Goal: Task Accomplishment & Management: Manage account settings

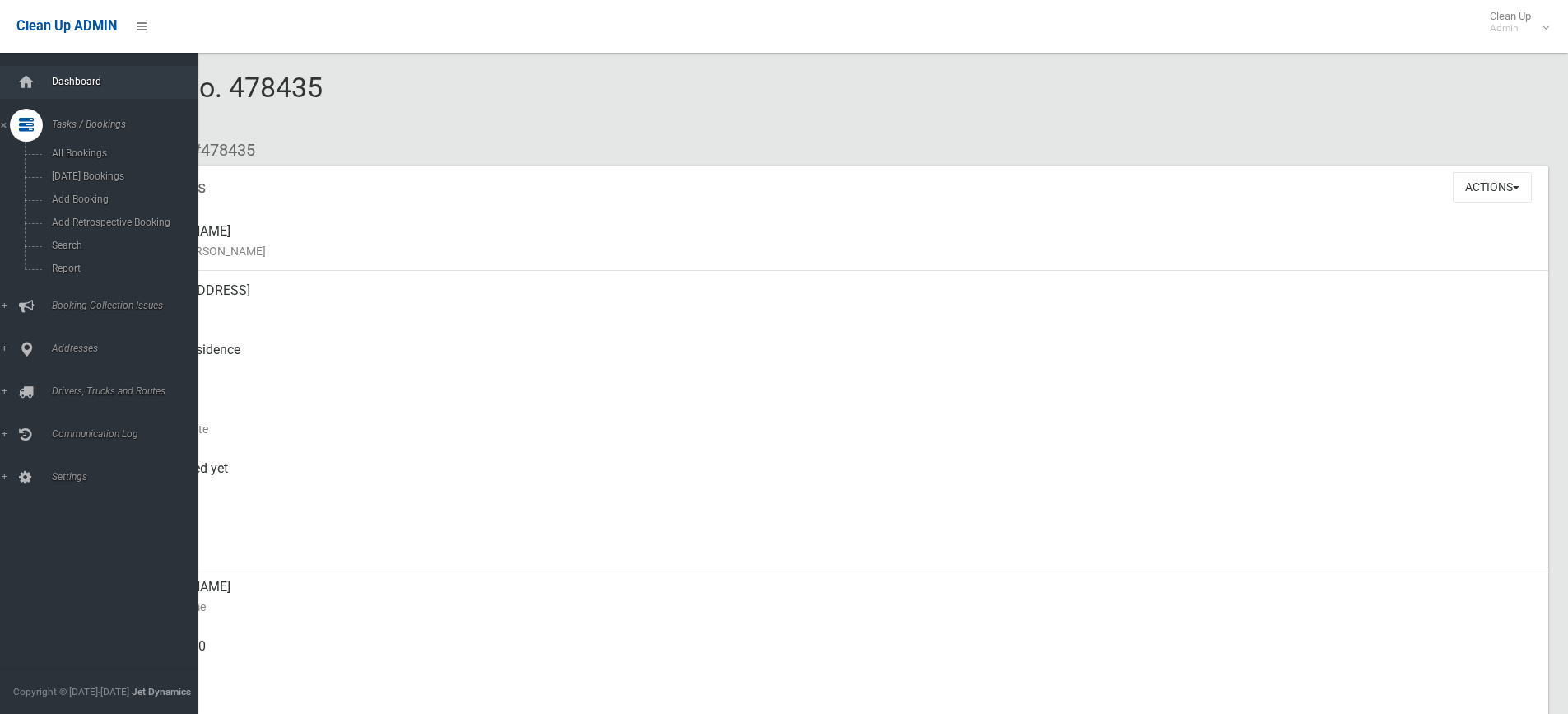
scroll to position [699, 0]
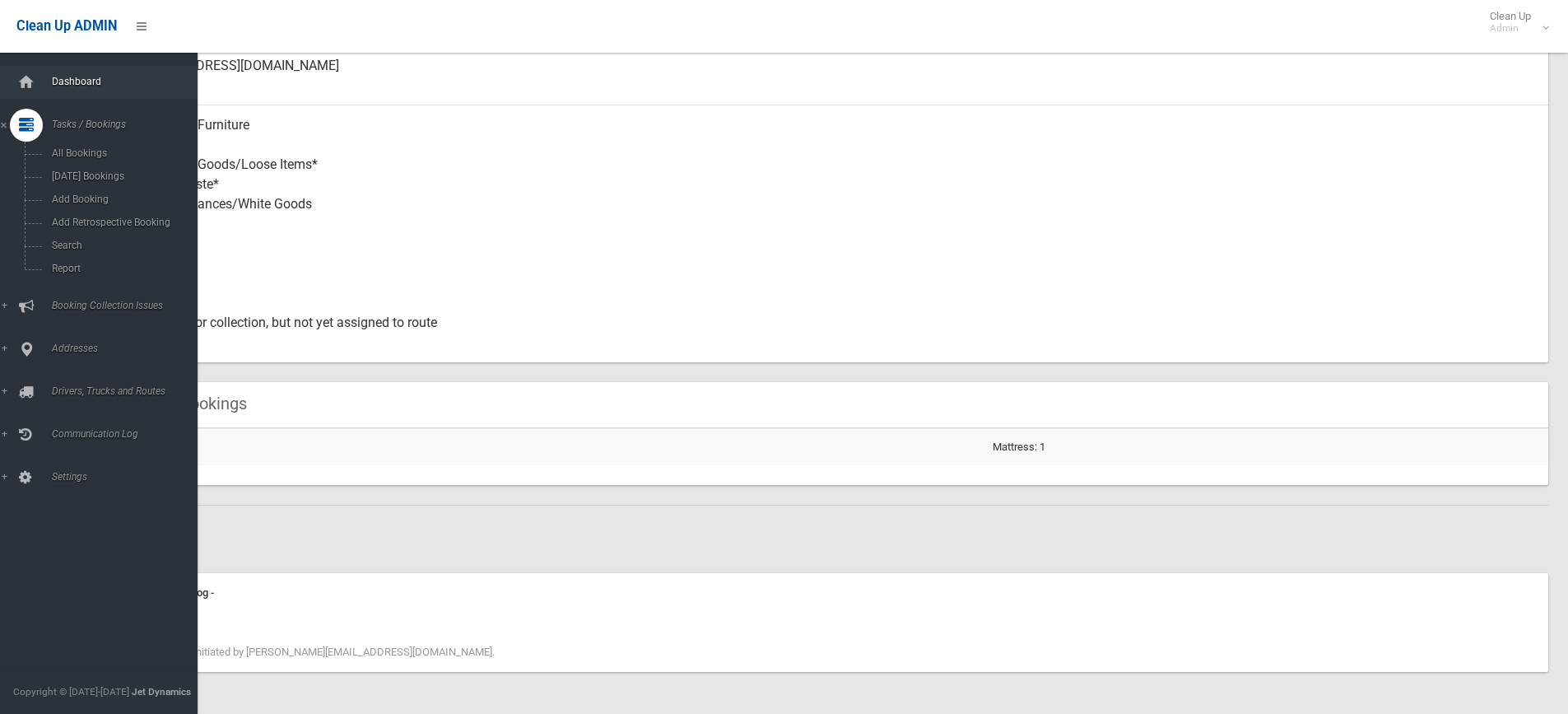
click at [83, 70] on link "Dashboard" at bounding box center [105, 82] width 210 height 33
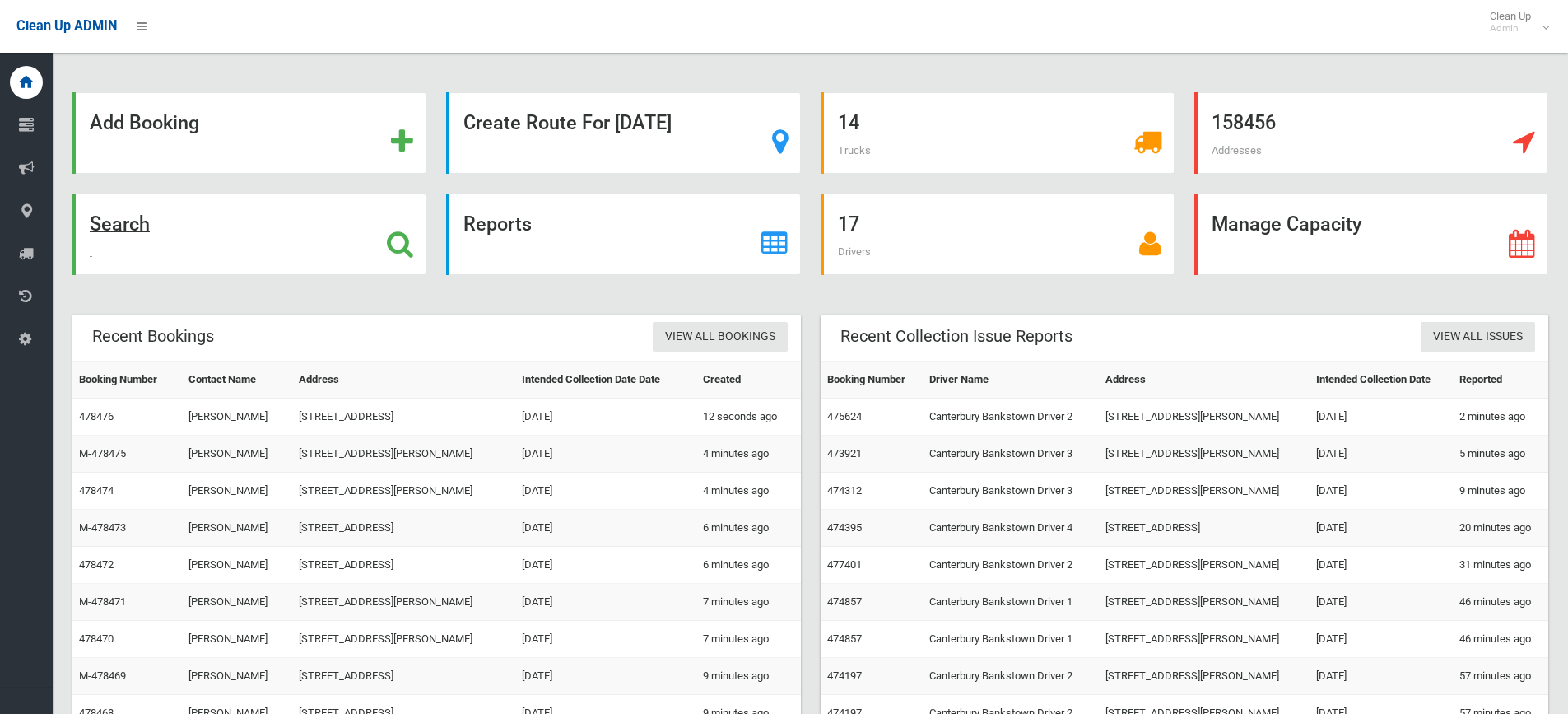
click at [359, 224] on div "Search" at bounding box center [249, 234] width 354 height 82
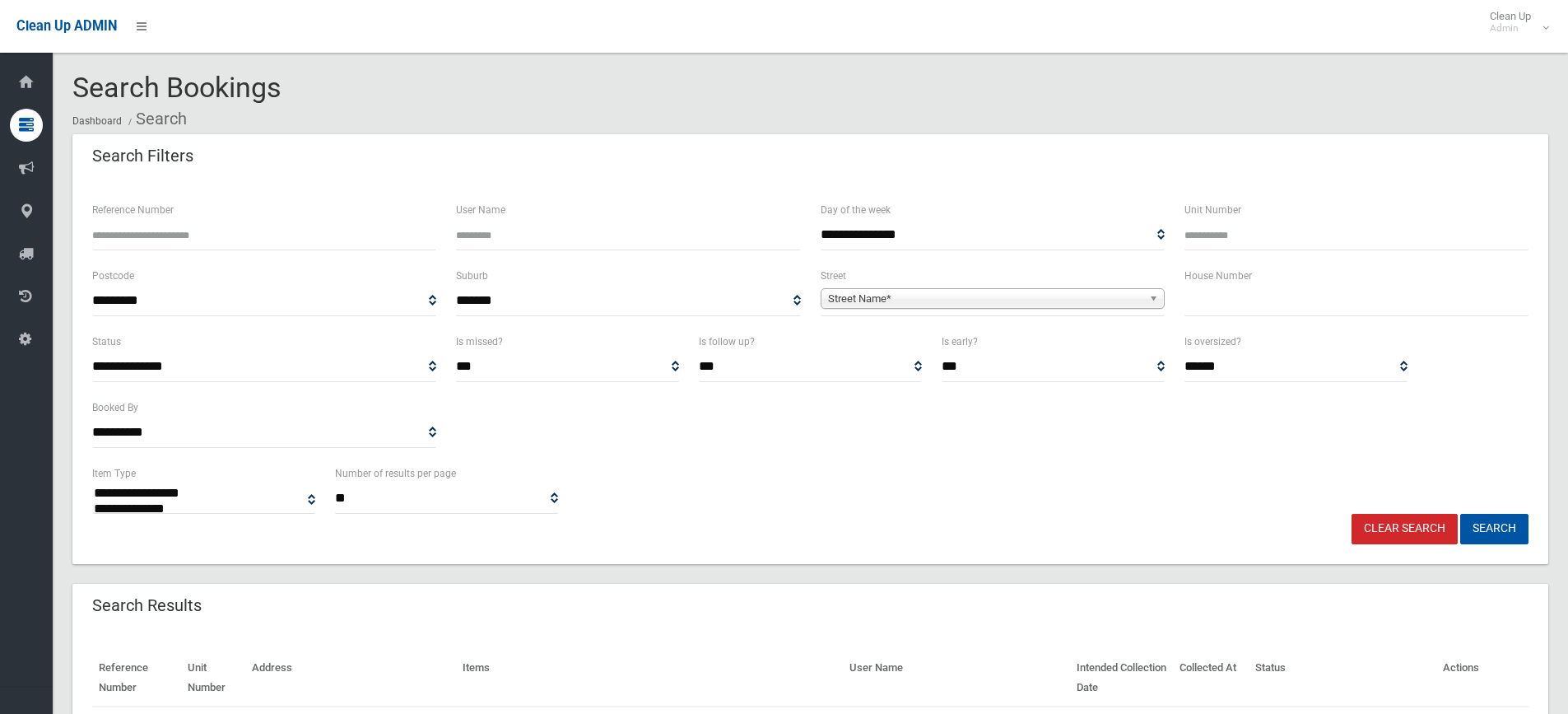
select select
click at [1269, 319] on div "House Number" at bounding box center [1356, 299] width 364 height 66
click at [1269, 312] on input "text" at bounding box center [1356, 300] width 344 height 31
type input "**"
click at [890, 279] on div "**********" at bounding box center [993, 291] width 344 height 50
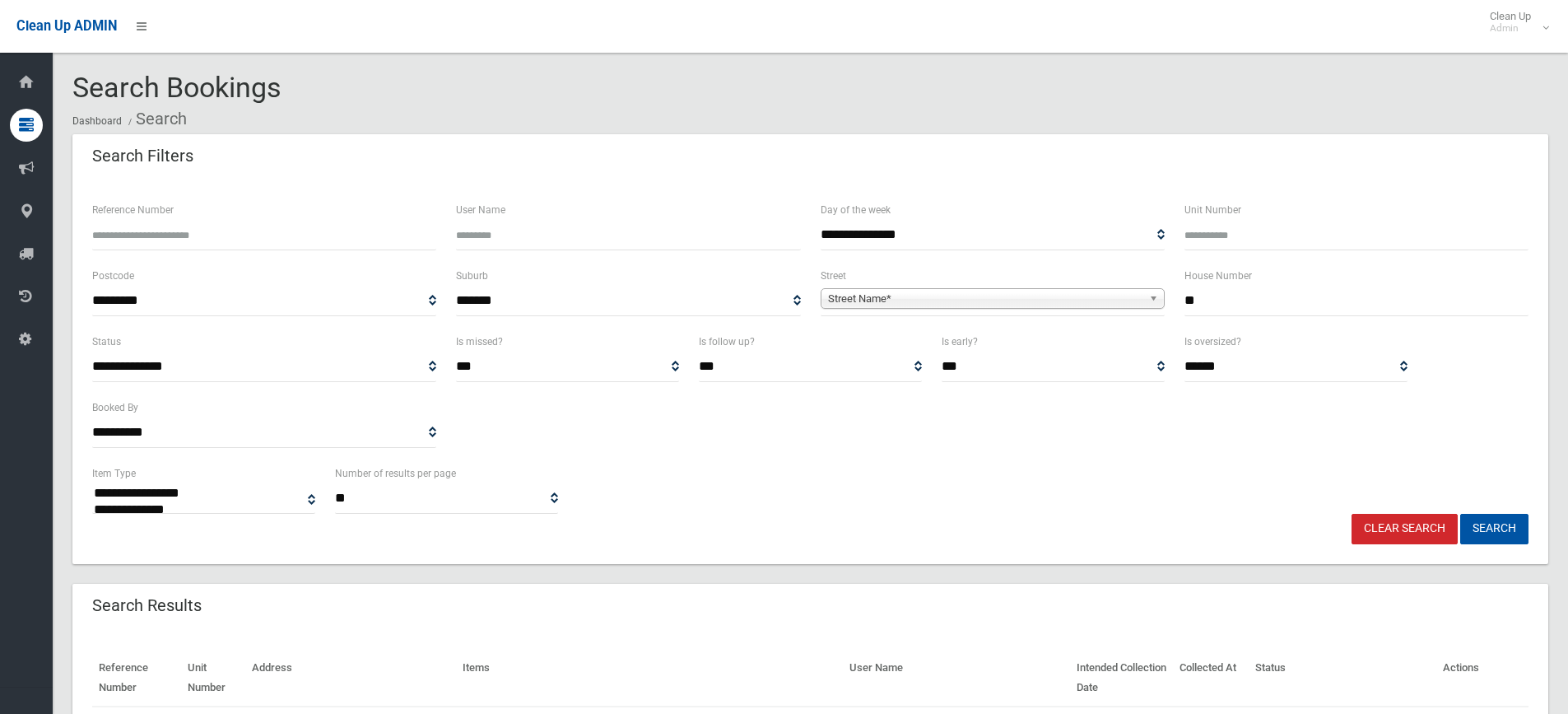
click at [872, 313] on span "**********" at bounding box center [993, 300] width 344 height 31
click at [867, 297] on span "Street Name*" at bounding box center [985, 299] width 314 height 20
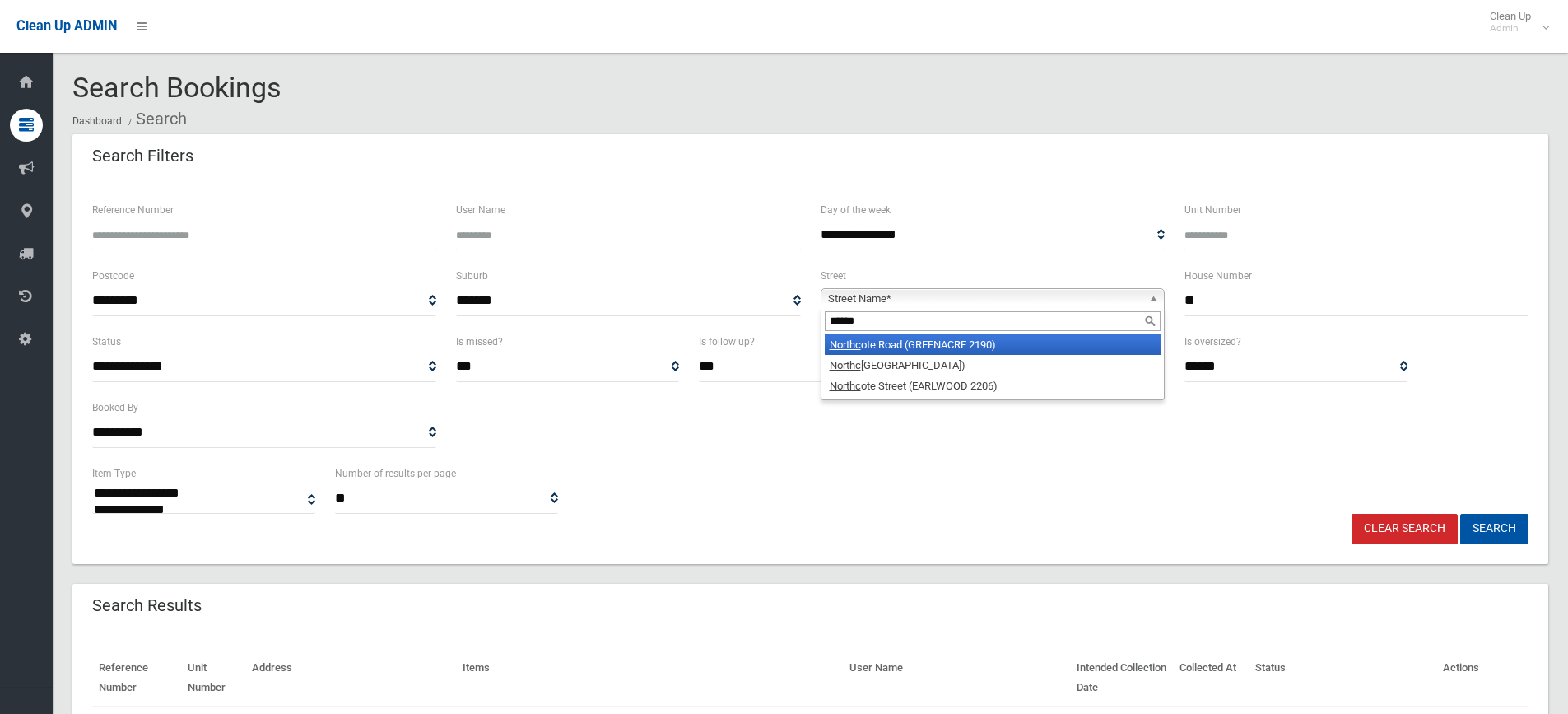
type input "******"
click at [901, 346] on li "Northc ote Road (GREENACRE 2190)" at bounding box center [993, 344] width 336 height 21
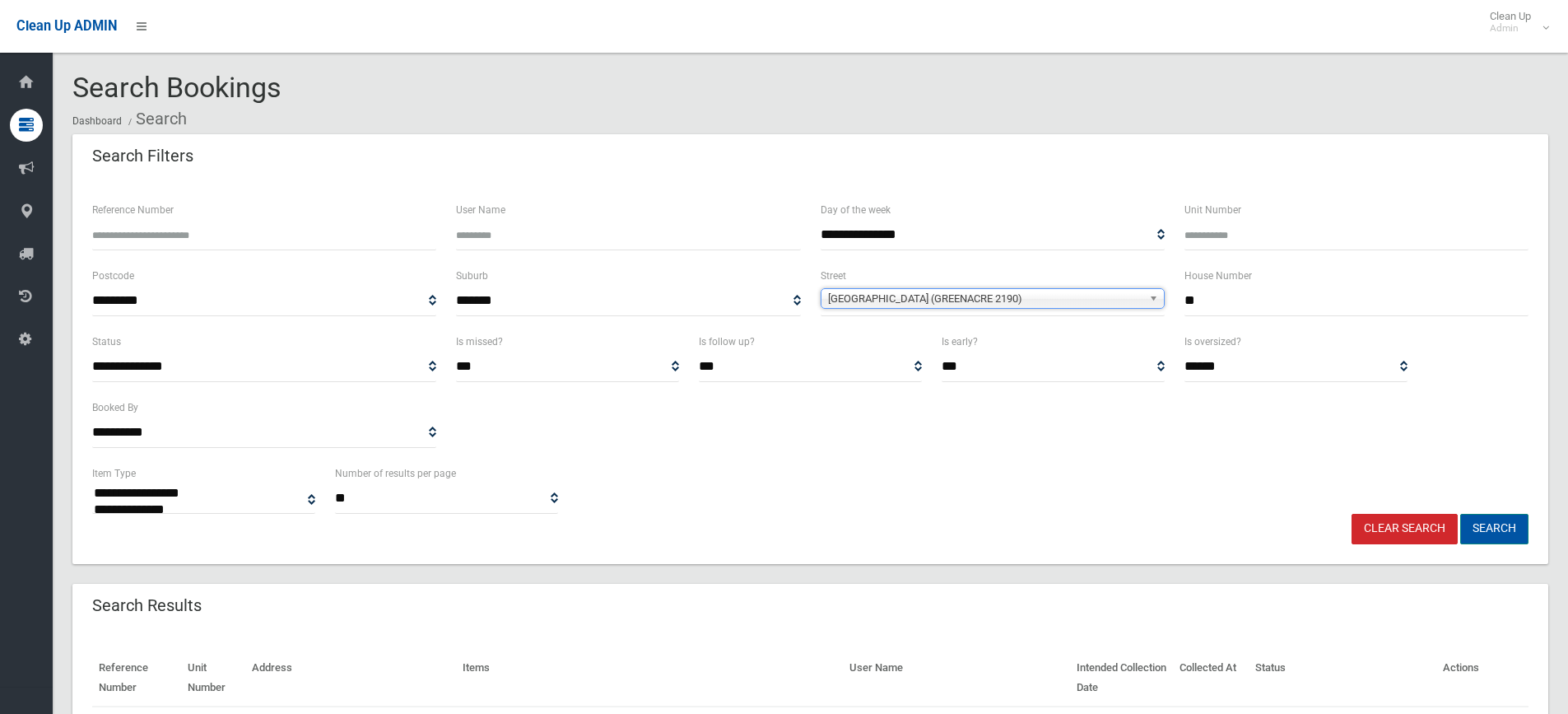
click at [1500, 527] on button "Search" at bounding box center [1495, 529] width 68 height 31
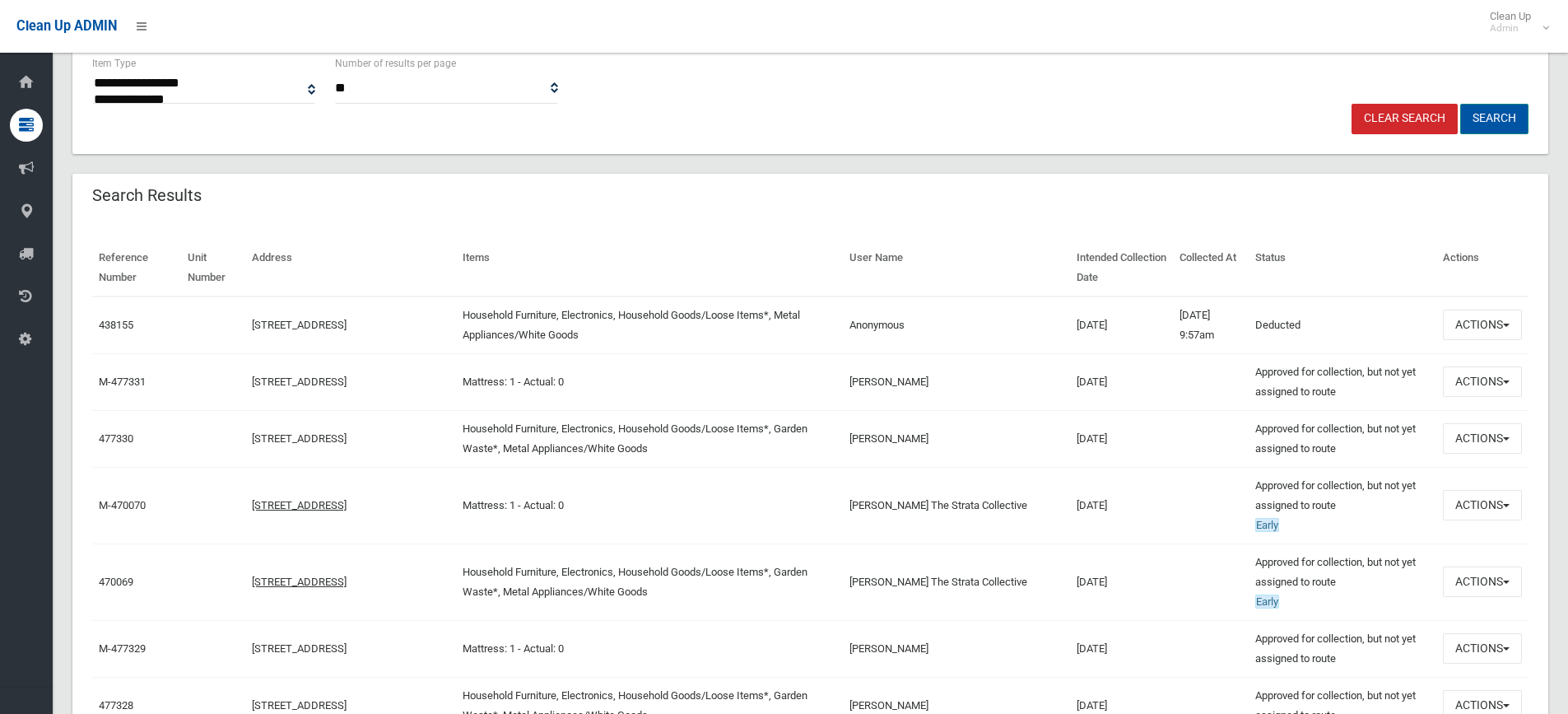
scroll to position [411, 0]
click at [1490, 108] on button "Search" at bounding box center [1495, 117] width 68 height 31
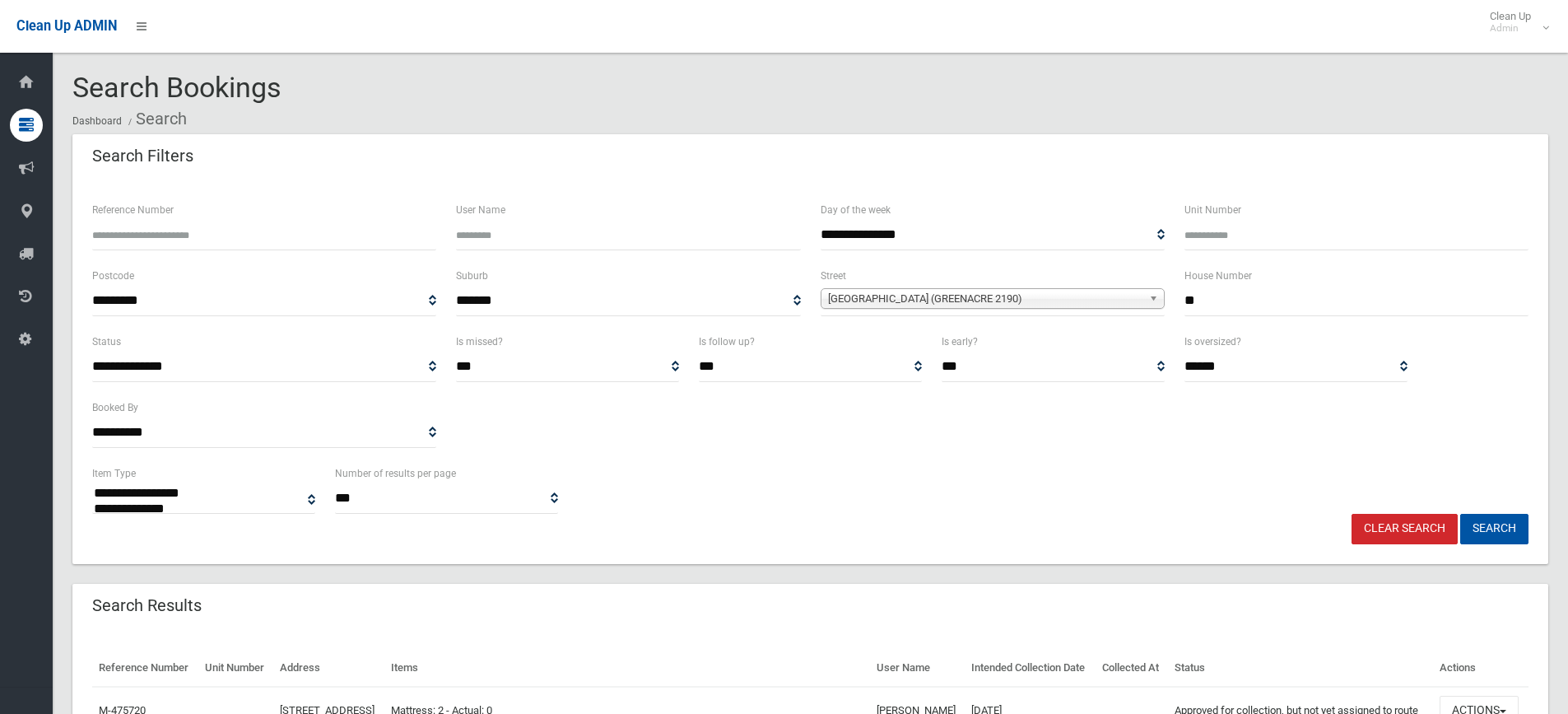
select select
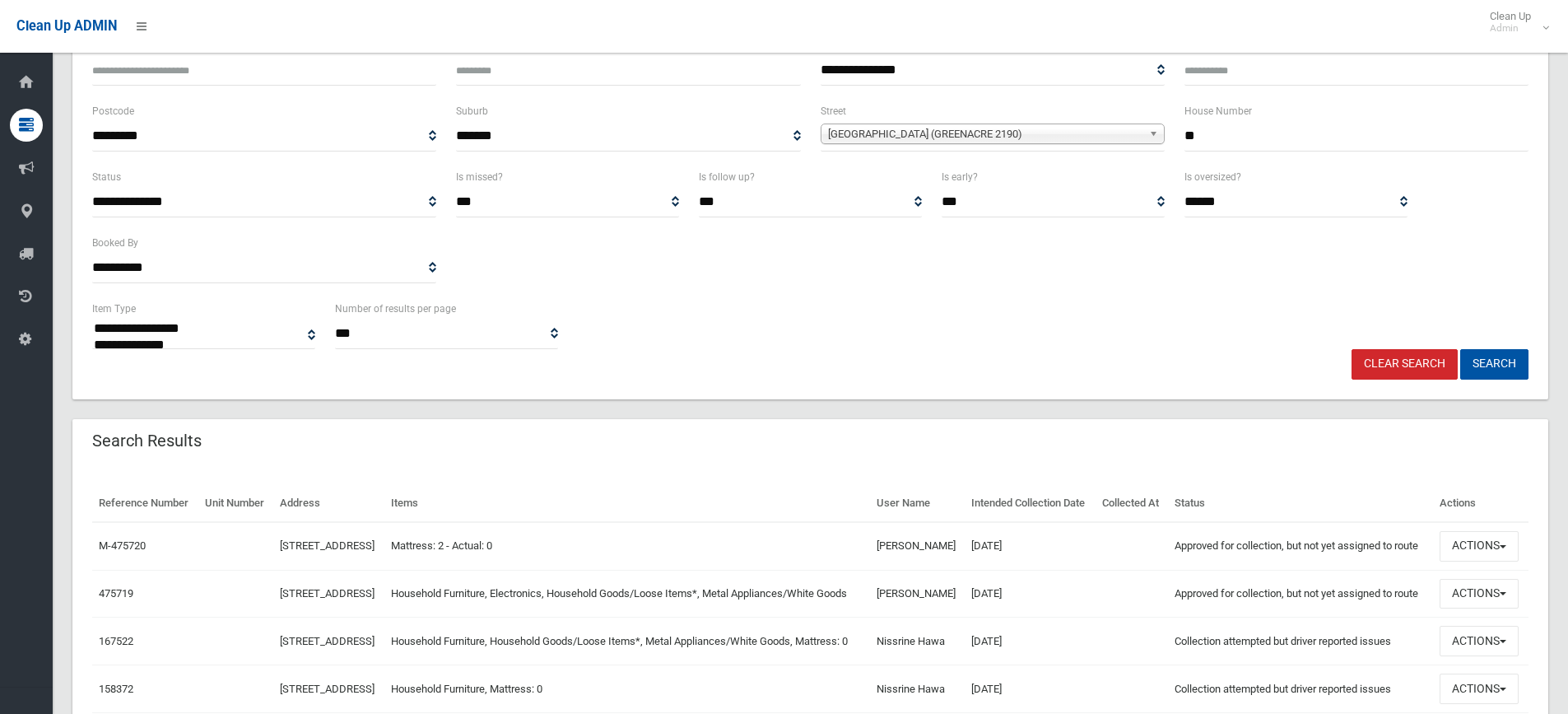
scroll to position [329, 0]
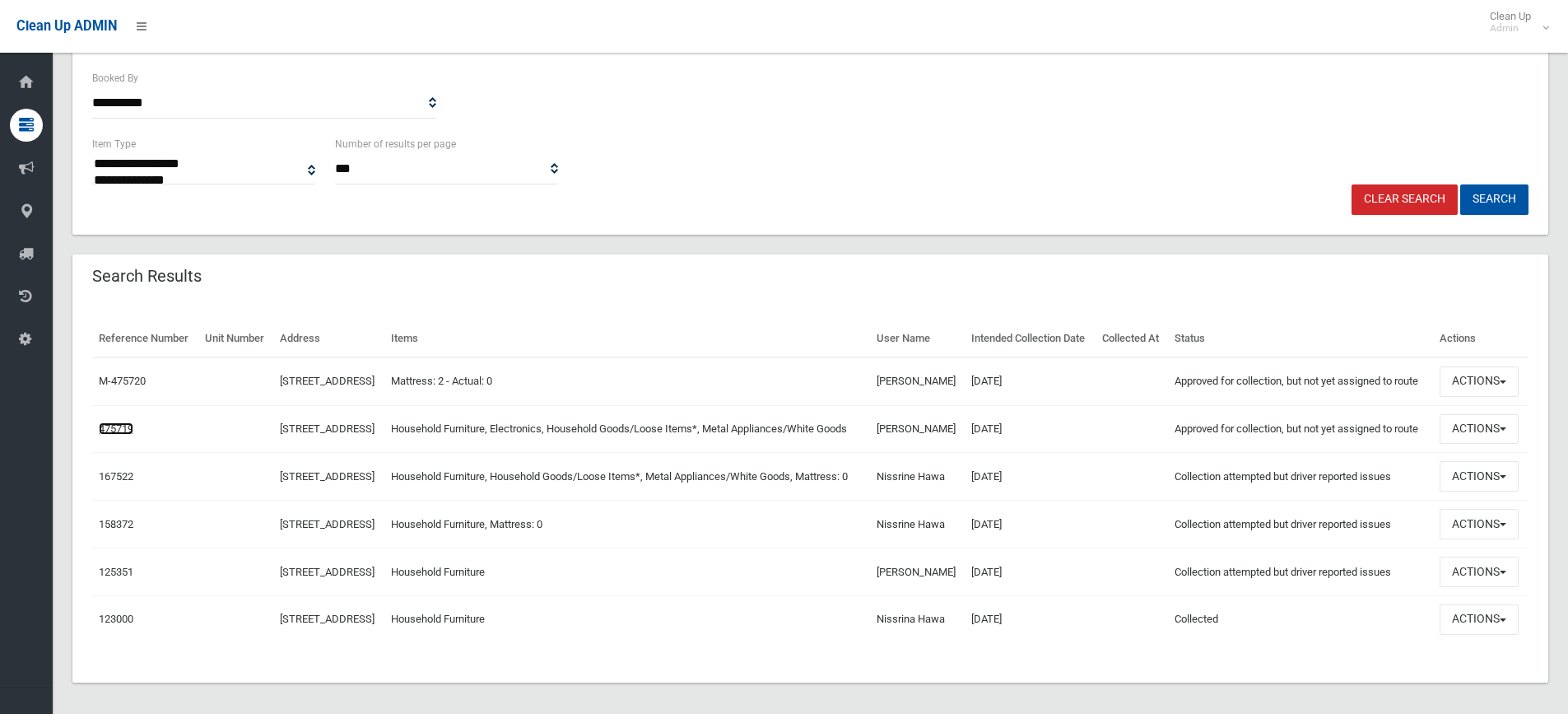
click at [133, 435] on link "475719" at bounding box center [115, 428] width 34 height 13
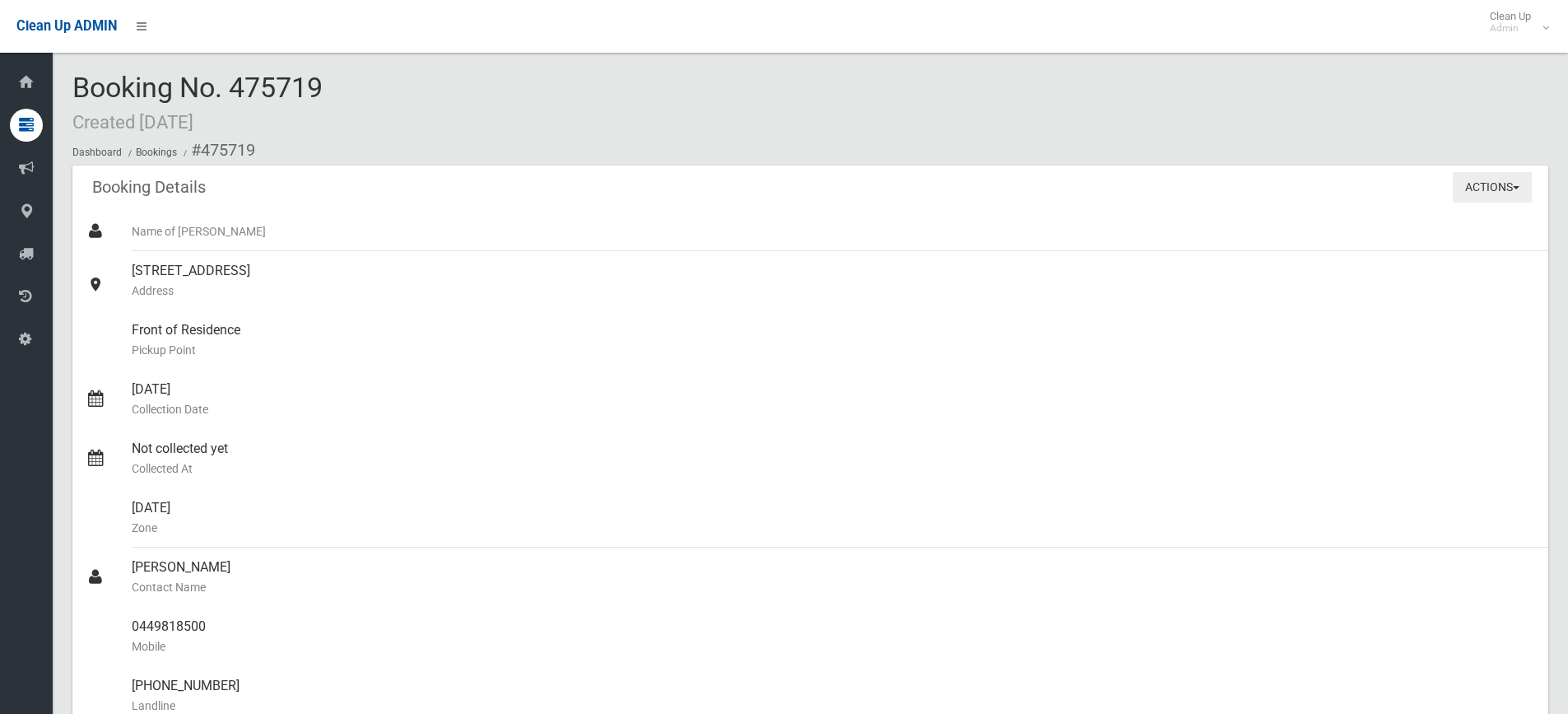
click at [1484, 193] on button "Actions" at bounding box center [1492, 187] width 79 height 31
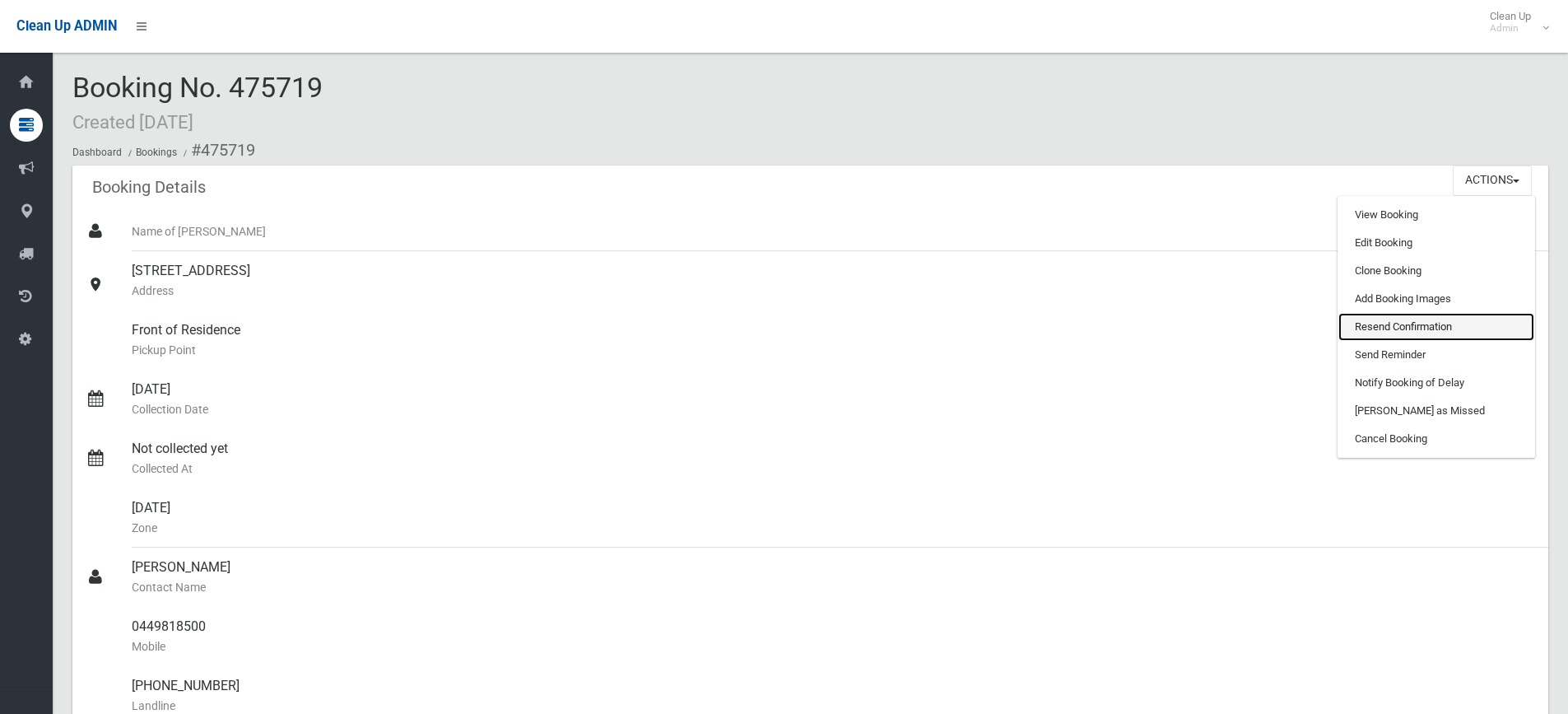
click at [1430, 324] on link "Resend Confirmation" at bounding box center [1436, 327] width 196 height 28
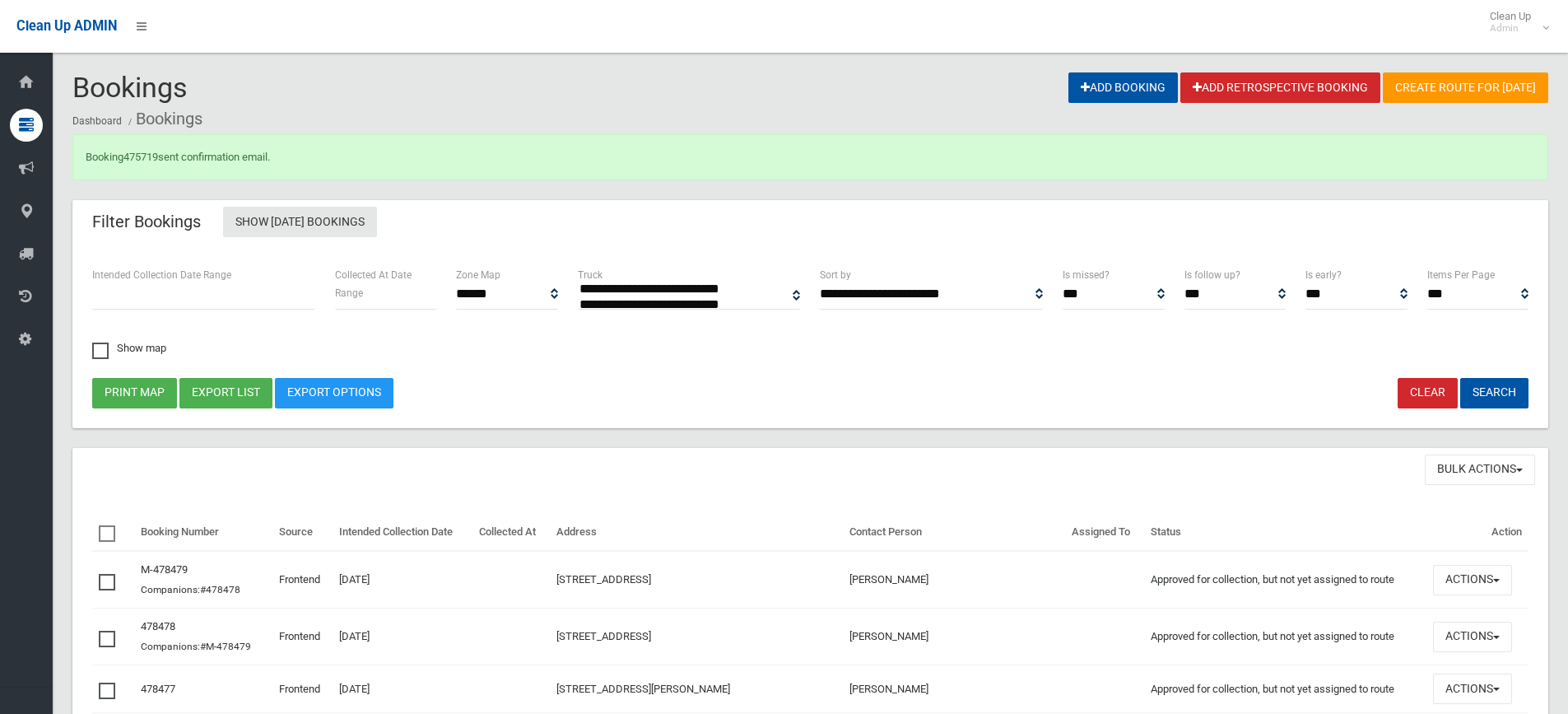
select select
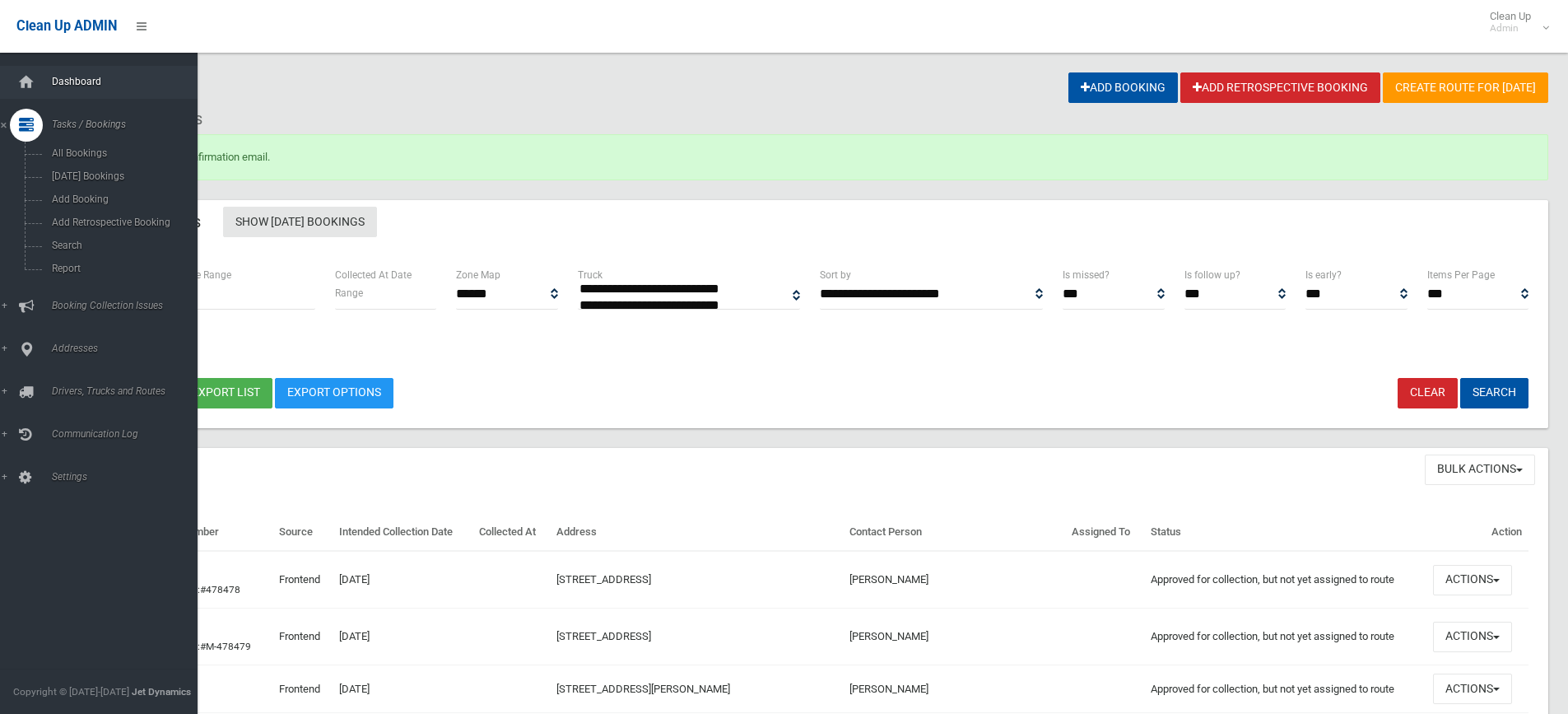
click at [73, 93] on link "Dashboard" at bounding box center [105, 82] width 210 height 33
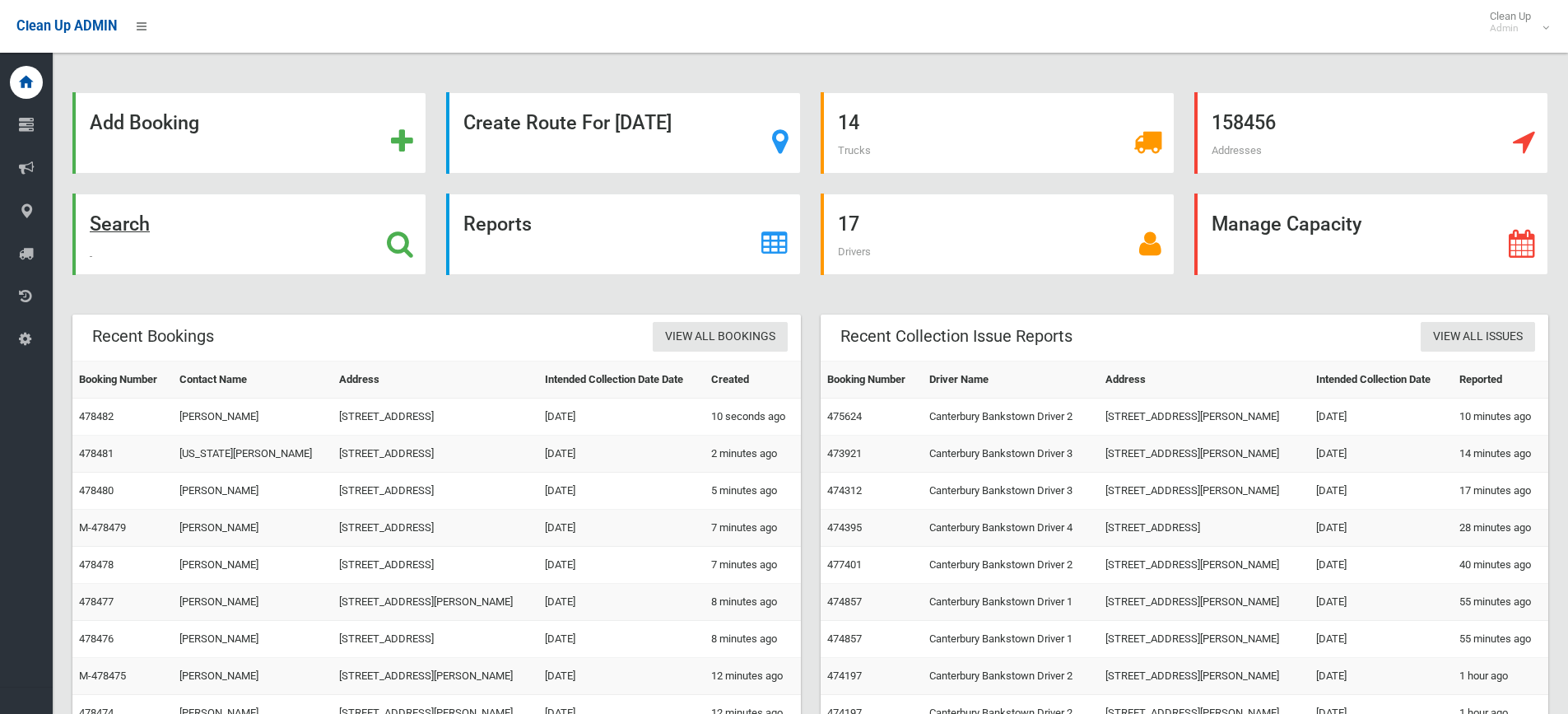
click at [139, 235] on strong "Search" at bounding box center [120, 224] width 60 height 23
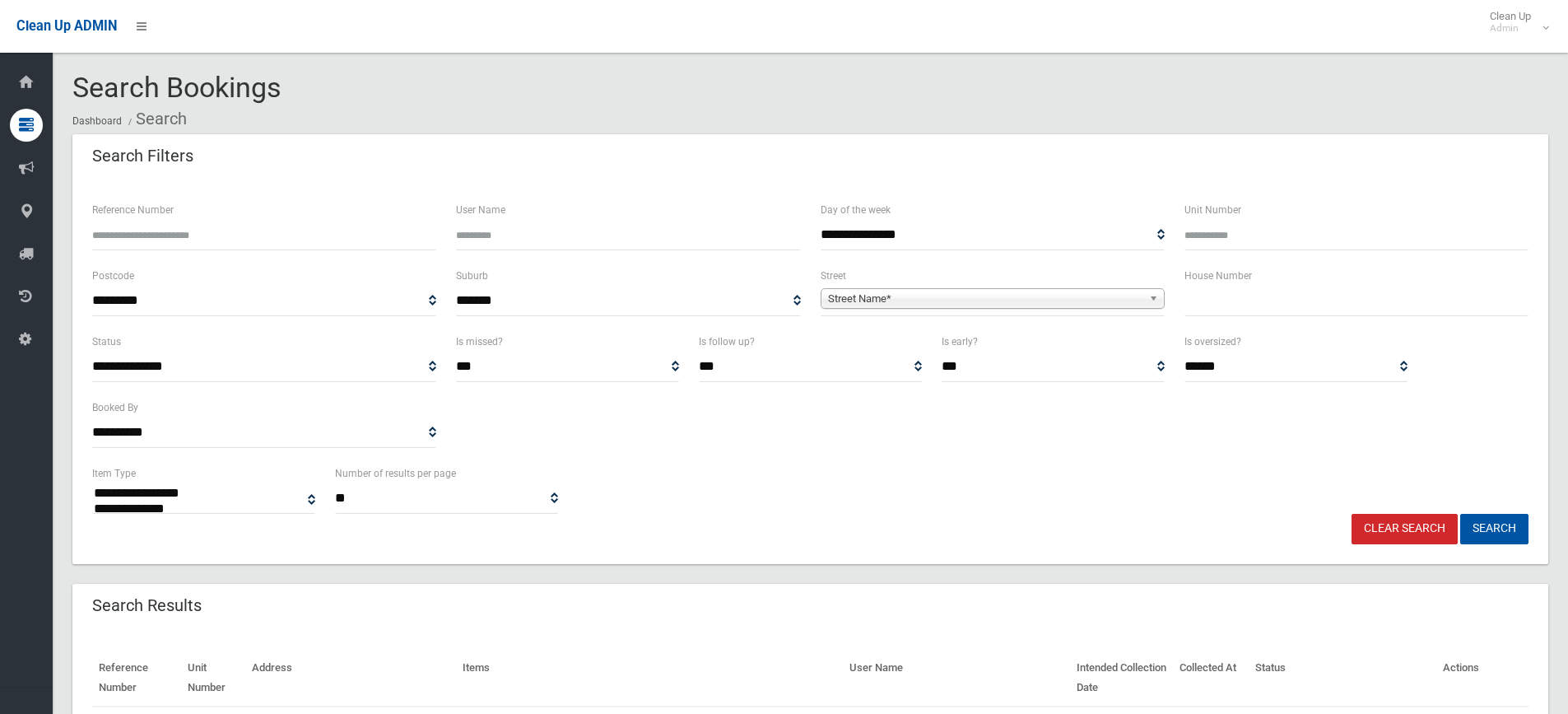
select select
click at [159, 235] on input "Reference Number" at bounding box center [264, 235] width 344 height 31
type input "******"
click at [1460, 514] on button "Search" at bounding box center [1495, 529] width 68 height 31
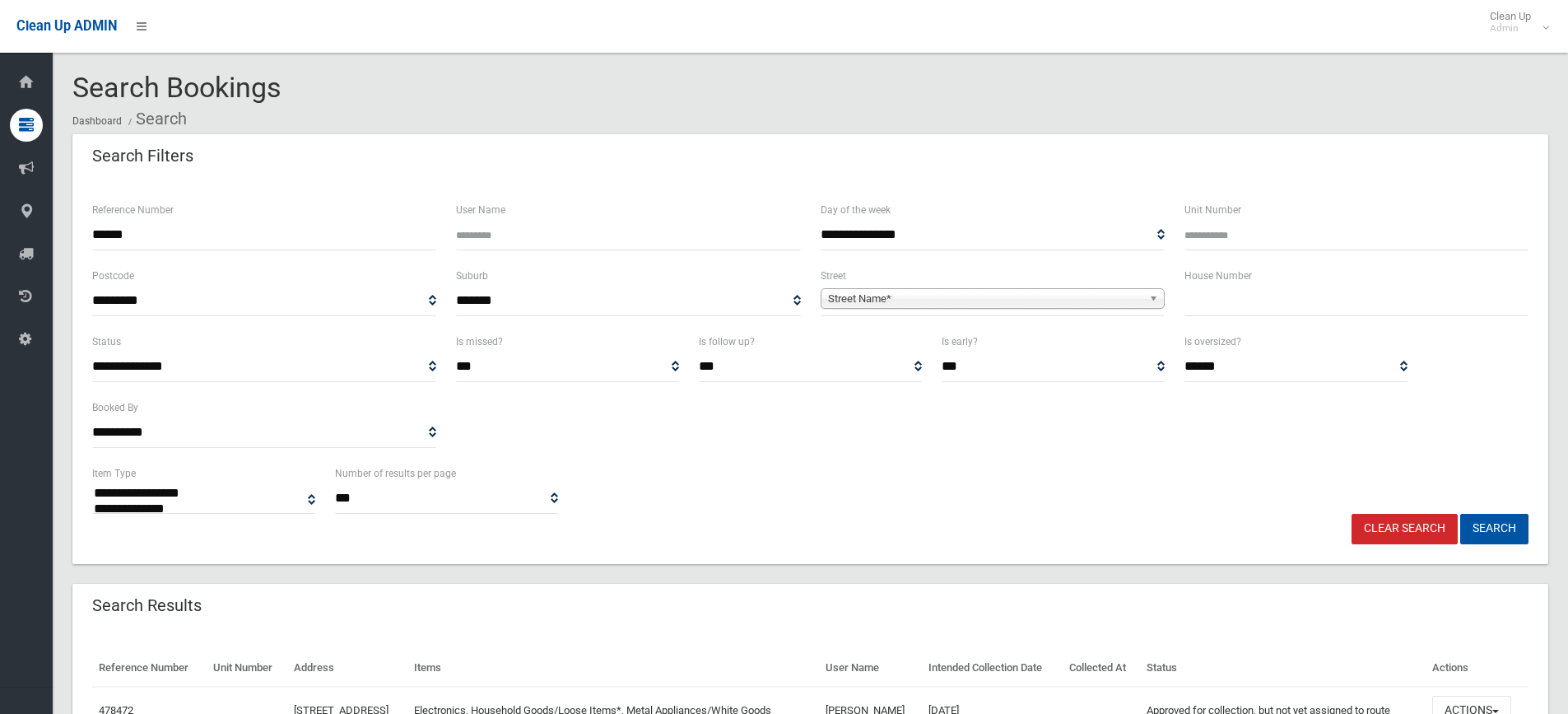
select select
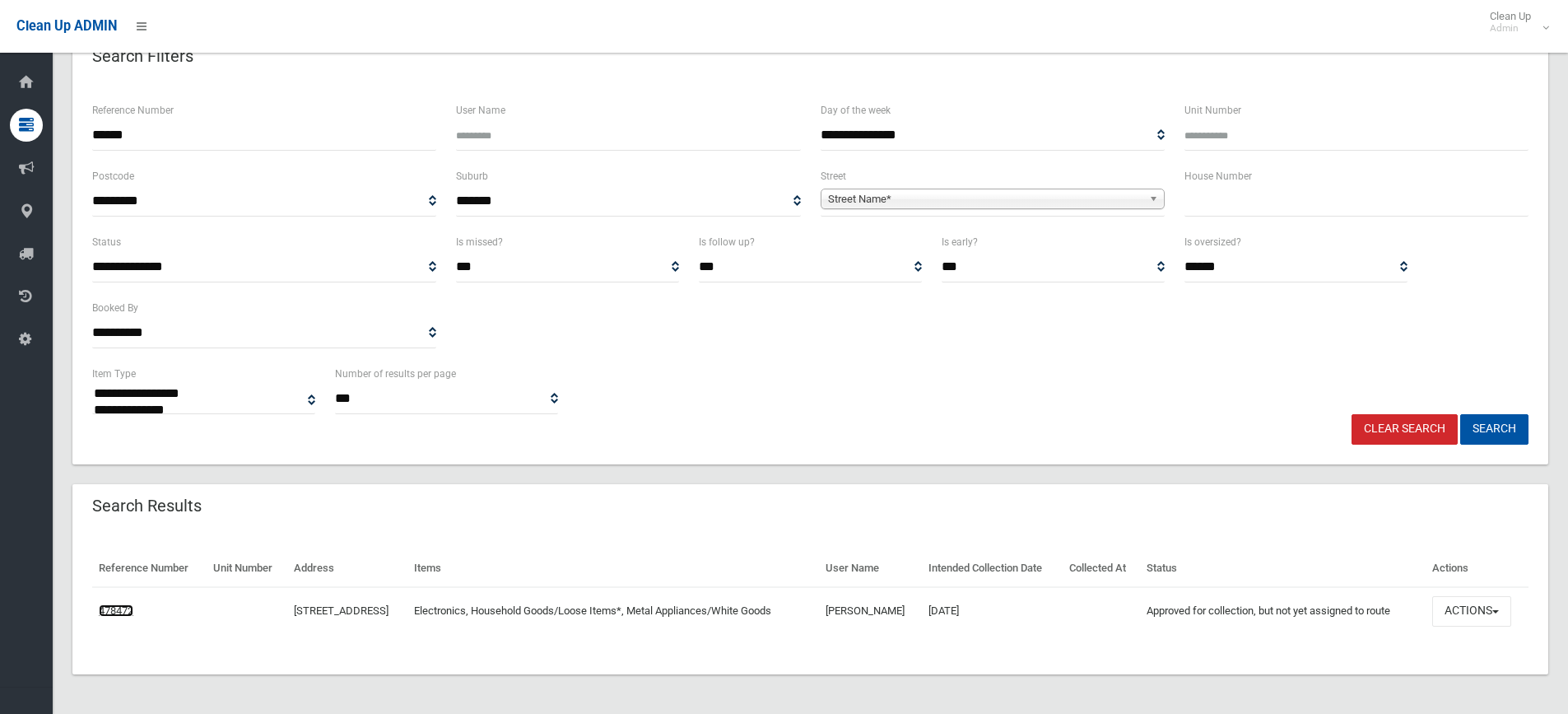
click at [127, 606] on link "478472" at bounding box center [115, 610] width 34 height 13
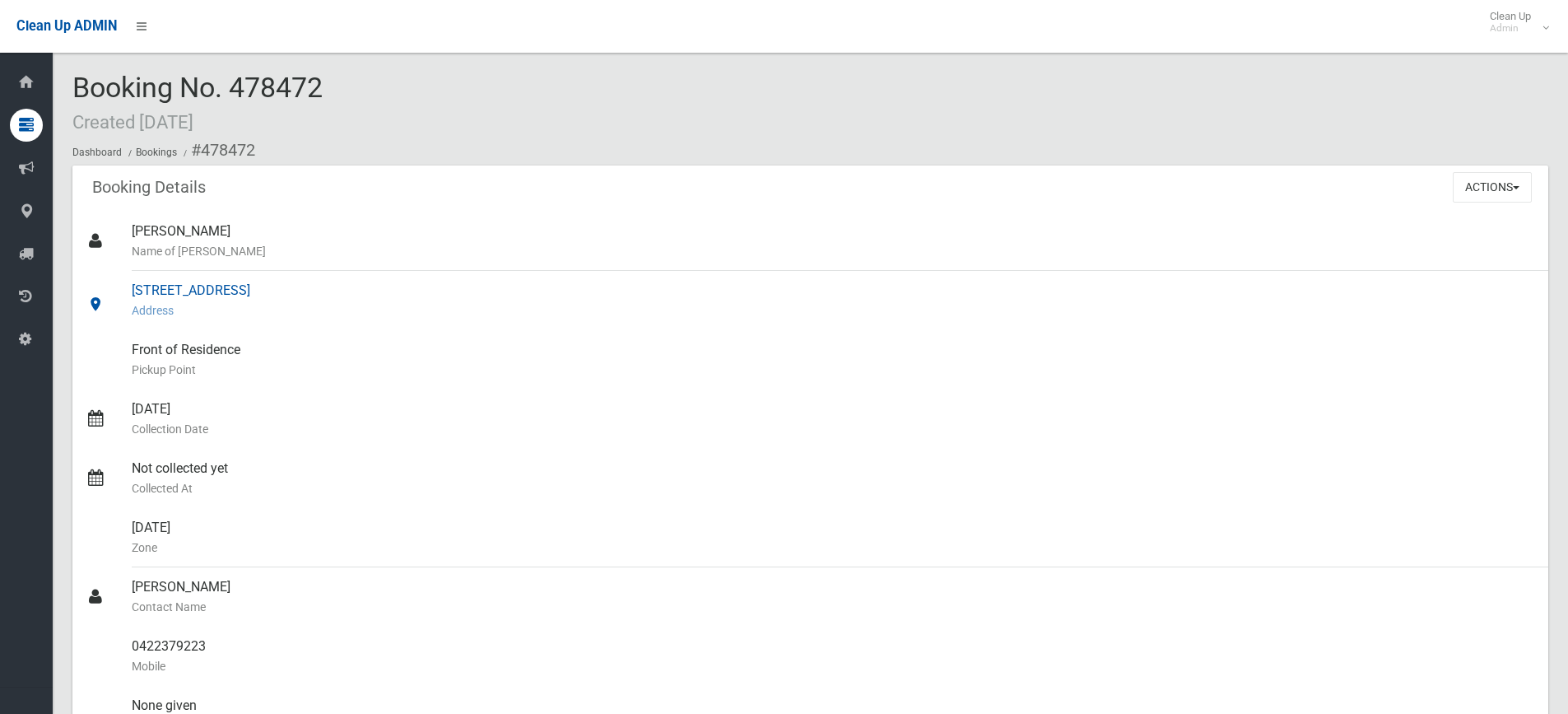
drag, startPoint x: 452, startPoint y: 293, endPoint x: 108, endPoint y: 284, distance: 344.1
click at [108, 284] on link "12 Marana Road, EARLWOOD NSW 2206 Address" at bounding box center [811, 300] width 1476 height 59
click at [1500, 205] on div "Actions View Booking Edit Booking Clone Booking Add Booking Images Resend Confi…" at bounding box center [1500, 186] width 95 height 43
click at [1500, 191] on button "Actions" at bounding box center [1492, 187] width 79 height 31
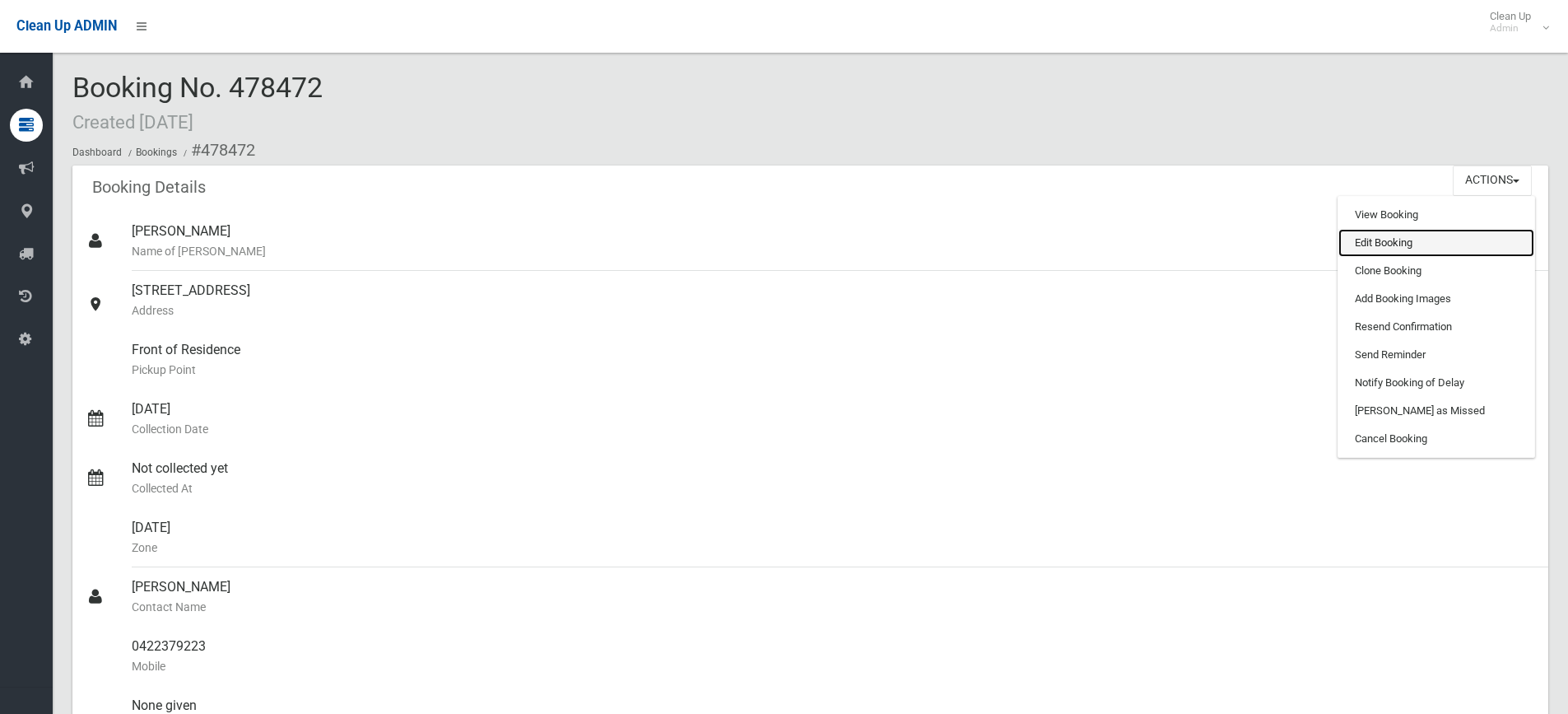
click at [1422, 246] on link "Edit Booking" at bounding box center [1436, 243] width 196 height 28
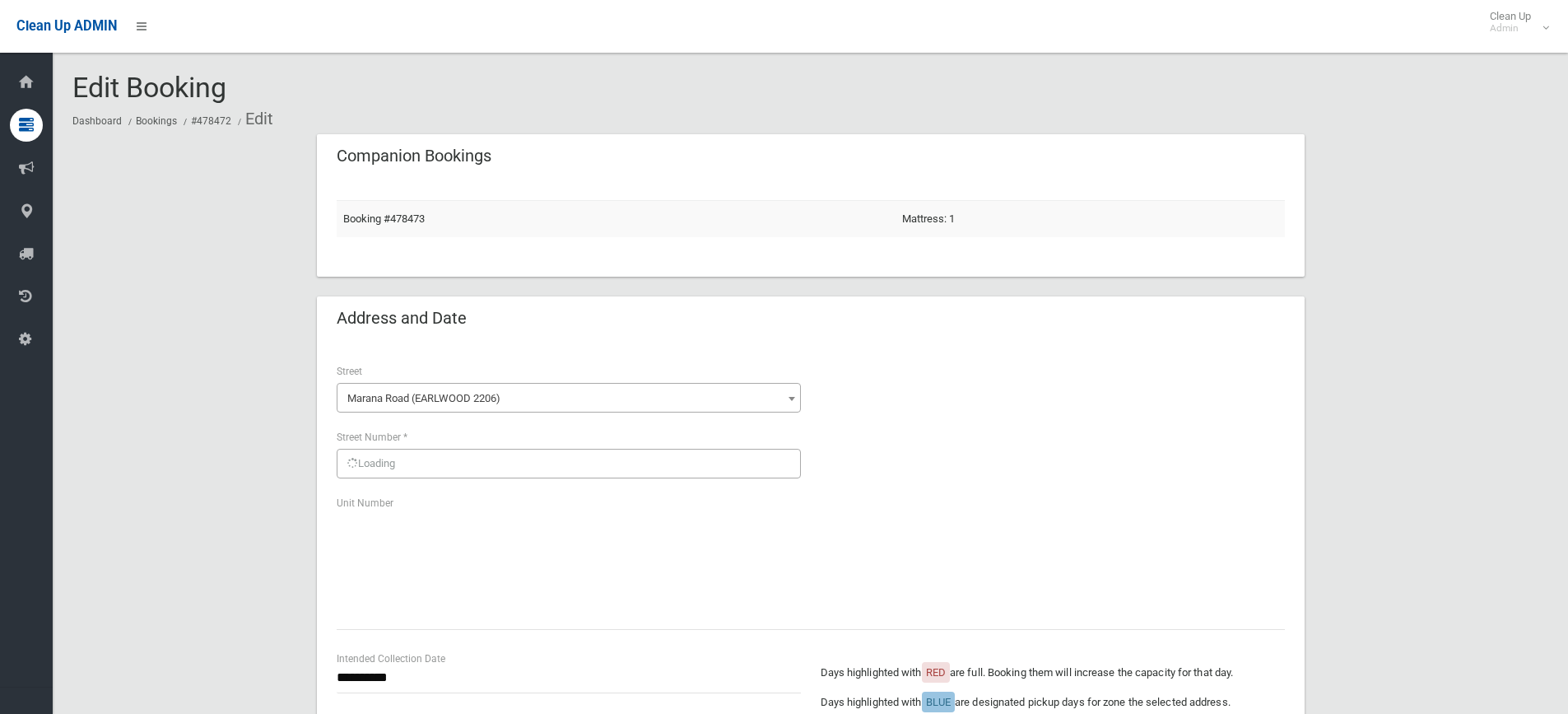
scroll to position [247, 0]
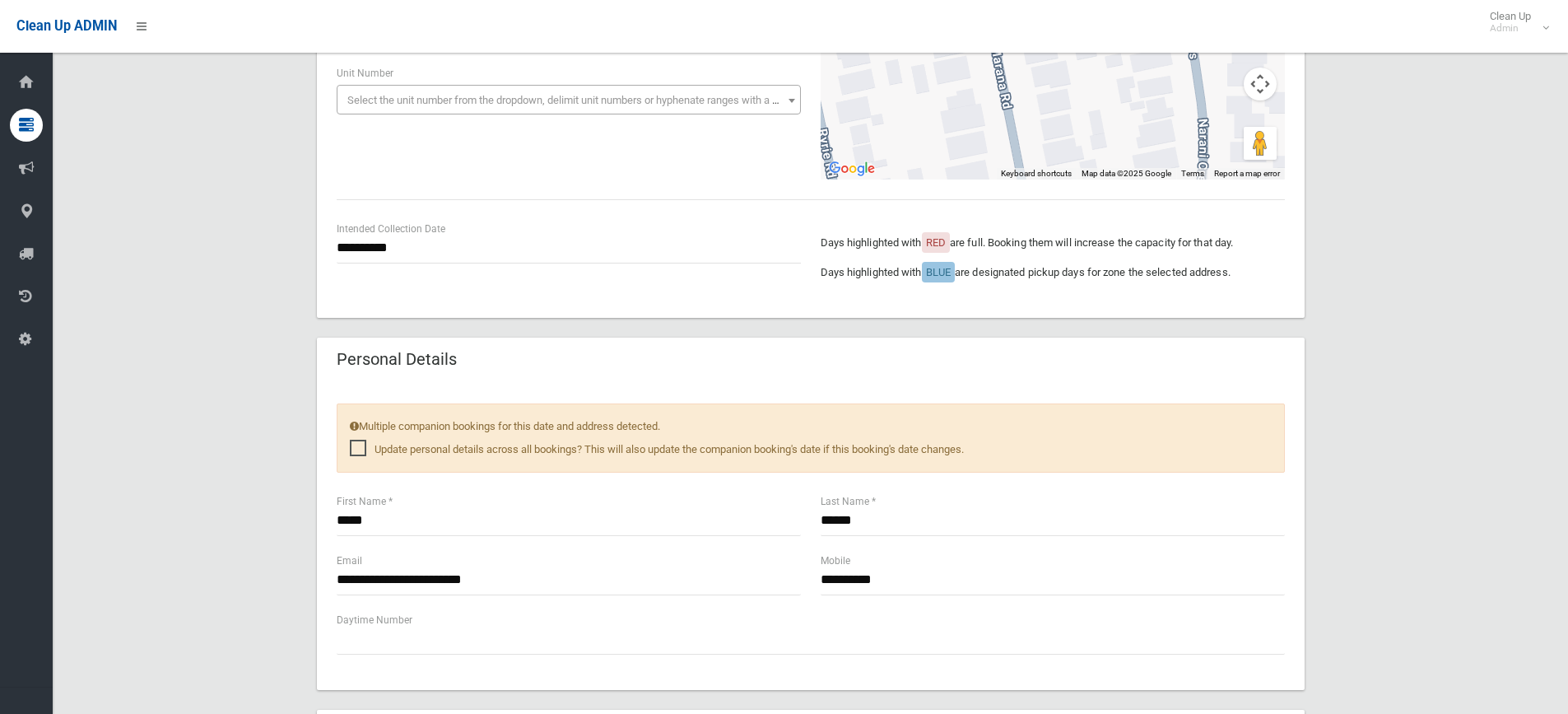
scroll to position [823, 0]
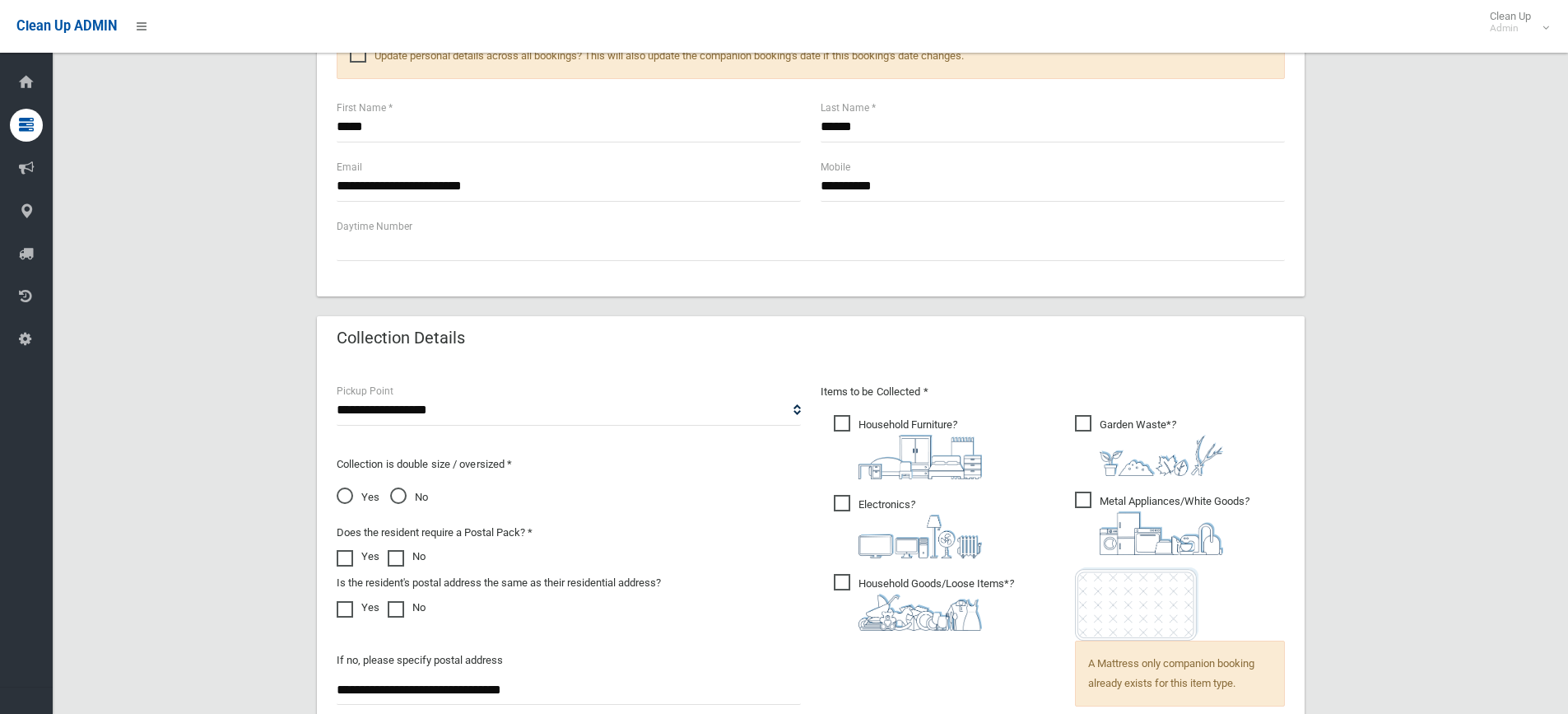
drag, startPoint x: 378, startPoint y: 480, endPoint x: 369, endPoint y: 487, distance: 11.4
click at [378, 485] on div "Collection is double size / oversized * Yes No" at bounding box center [569, 474] width 465 height 66
click at [349, 490] on span "Yes" at bounding box center [358, 497] width 43 height 20
click at [1417, 360] on div "**********" at bounding box center [811, 162] width 1476 height 1702
click at [921, 423] on span "Household Furniture ?" at bounding box center [908, 446] width 148 height 64
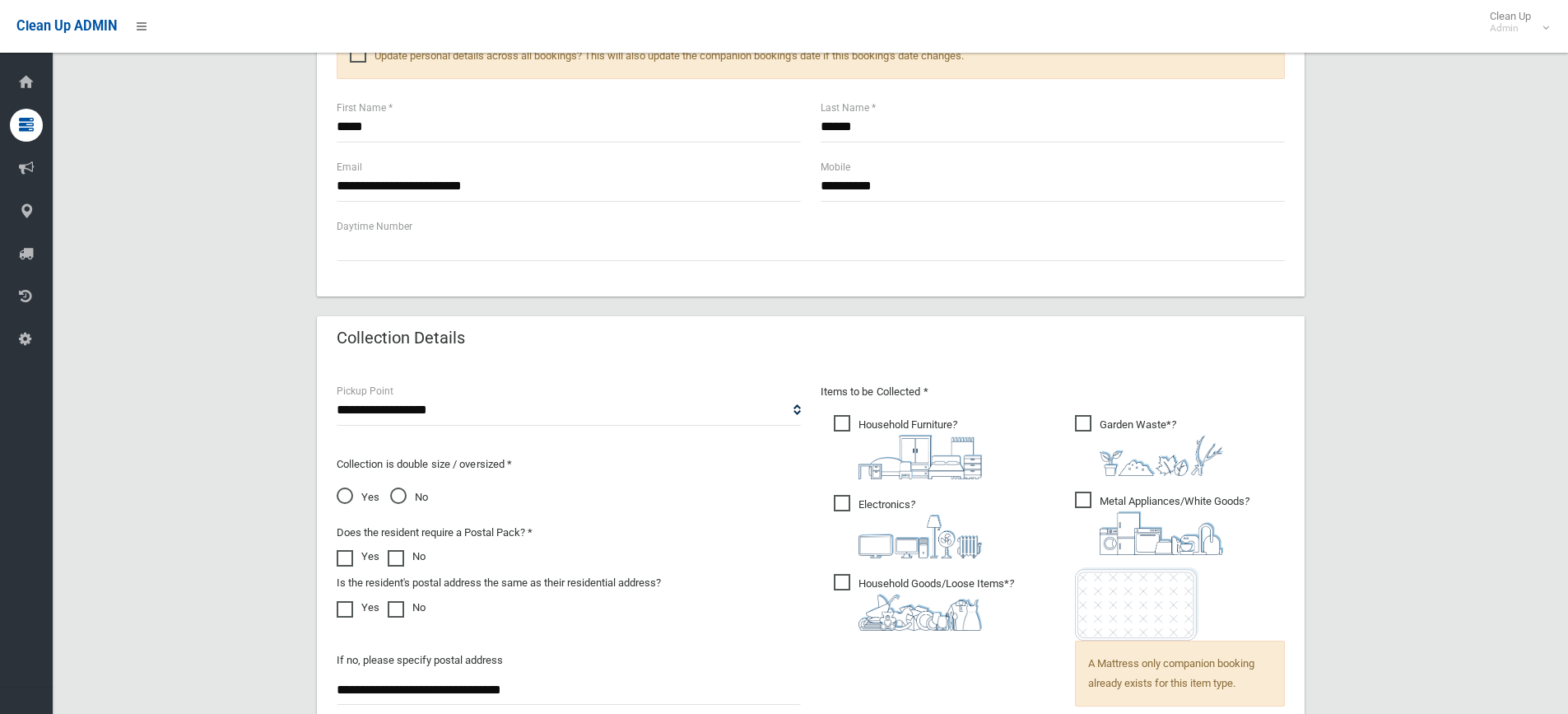
click at [1151, 423] on span "Garden Waste* ?" at bounding box center [1149, 445] width 148 height 61
click at [1519, 392] on div "**********" at bounding box center [811, 162] width 1476 height 1702
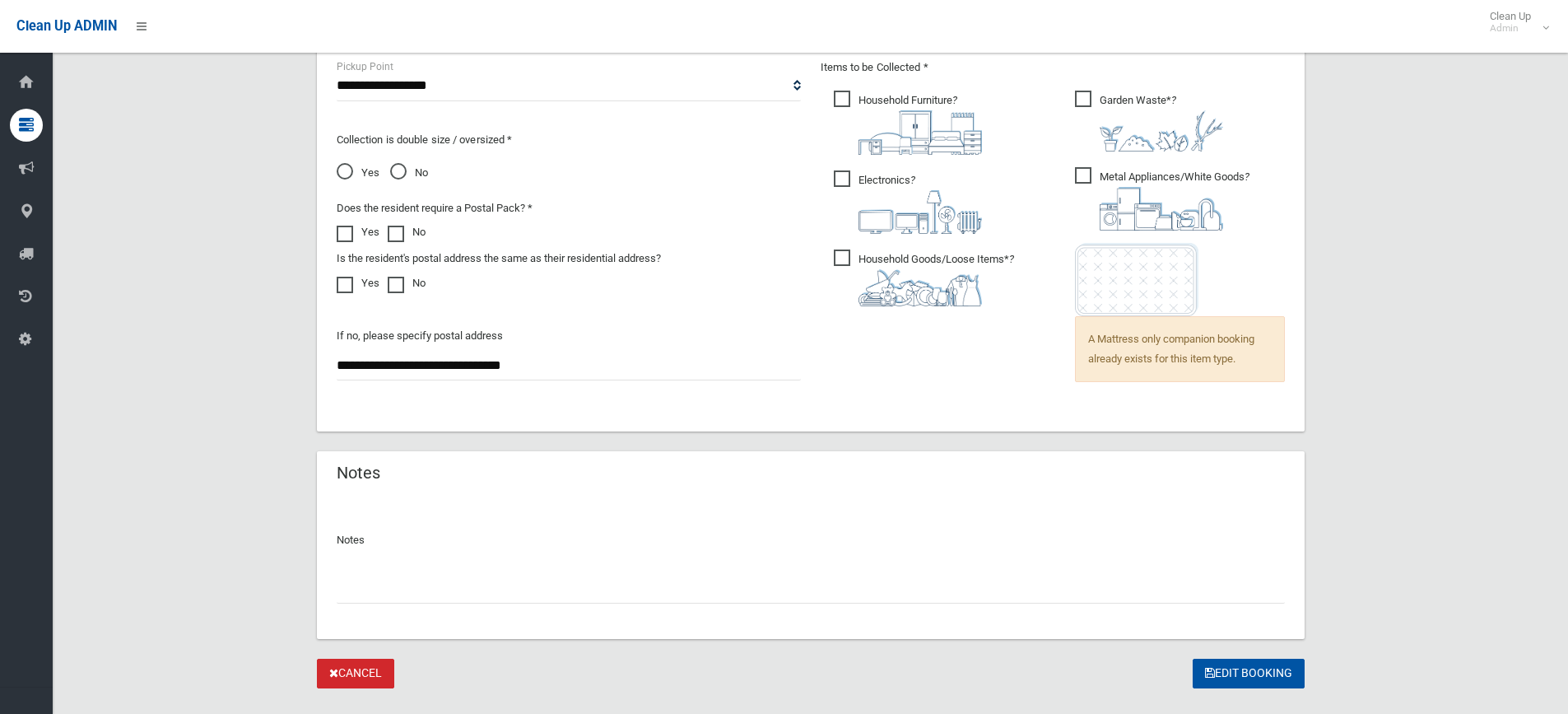
scroll to position [1181, 0]
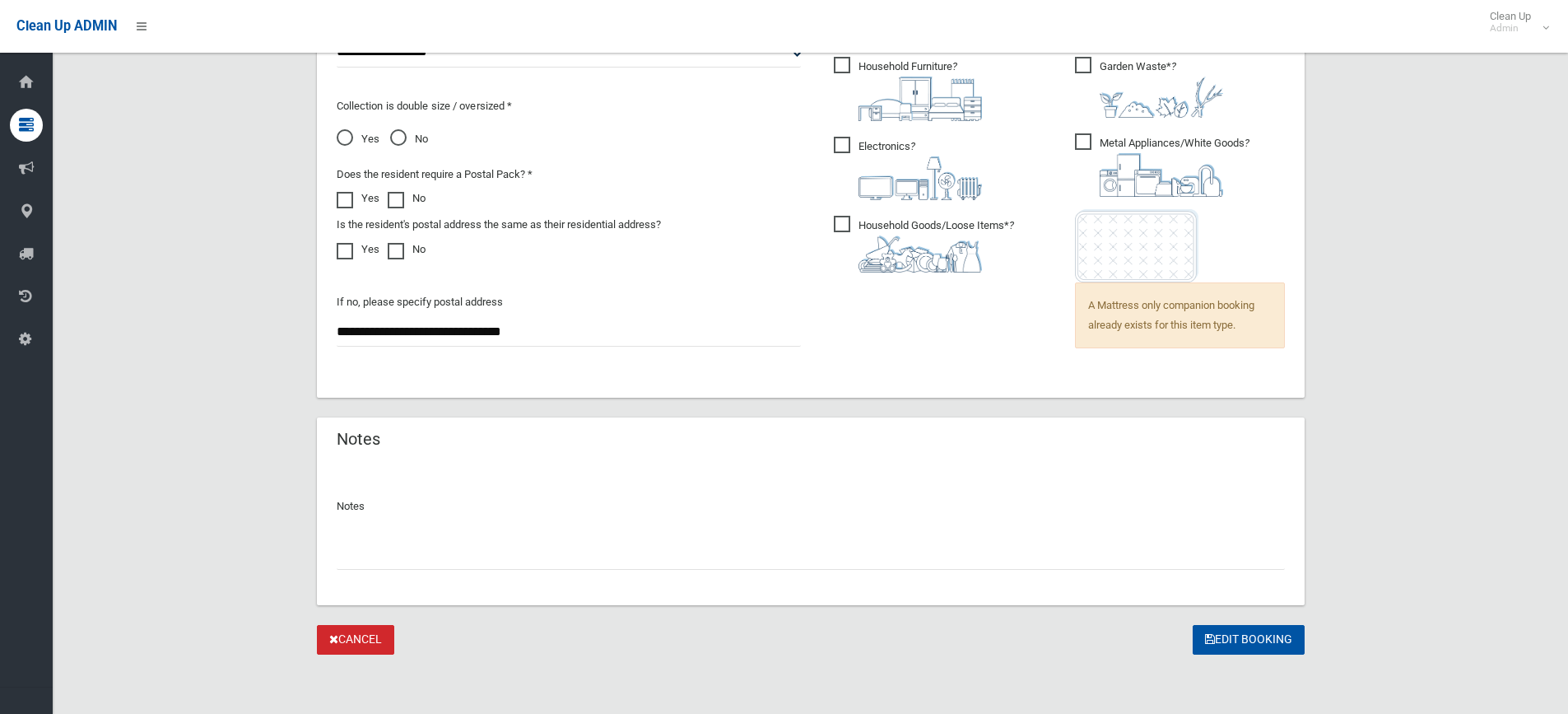
click at [1116, 333] on span "A Mattress only companion booking already exists for this item type." at bounding box center [1180, 315] width 210 height 66
click at [1265, 634] on button "Edit Booking" at bounding box center [1249, 640] width 112 height 31
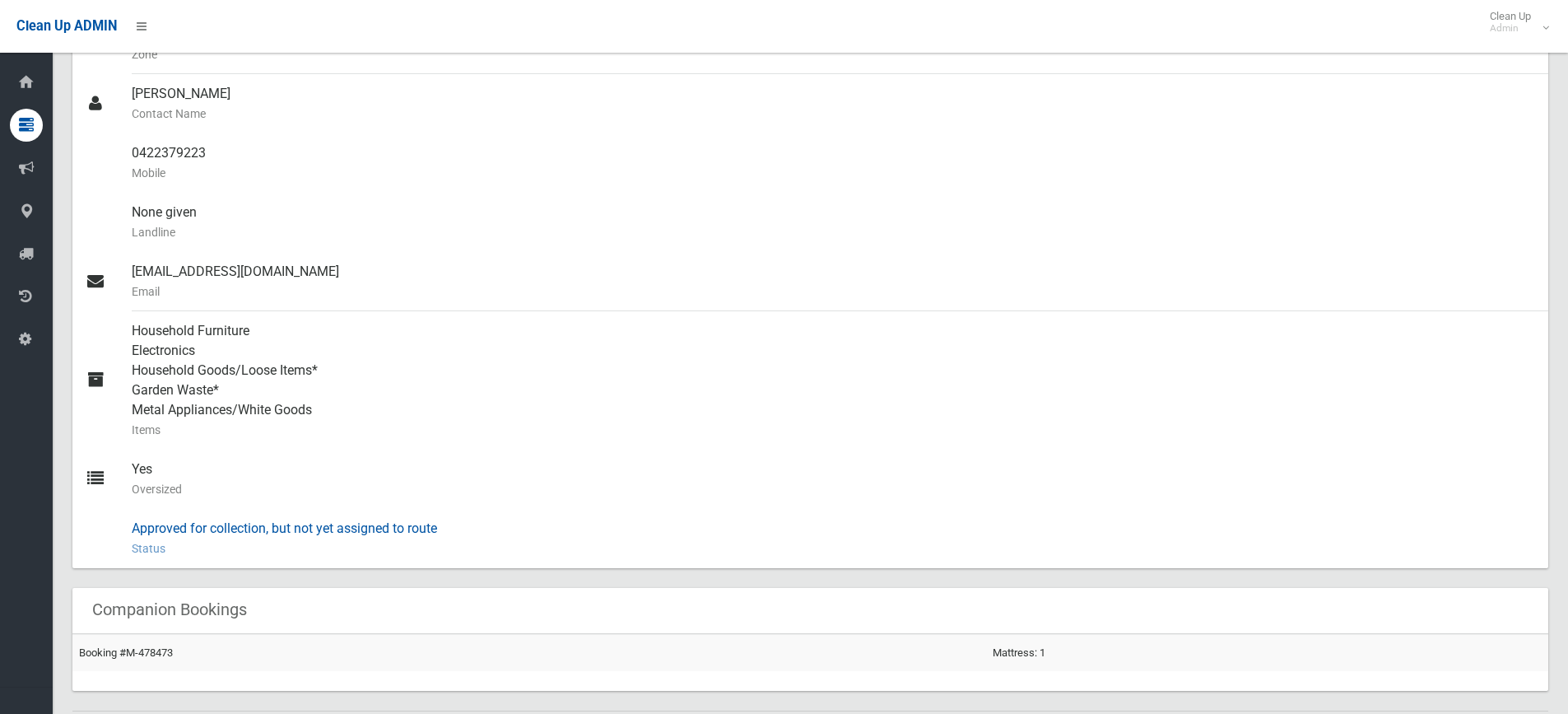
scroll to position [494, 0]
